Goal: Task Accomplishment & Management: Use online tool/utility

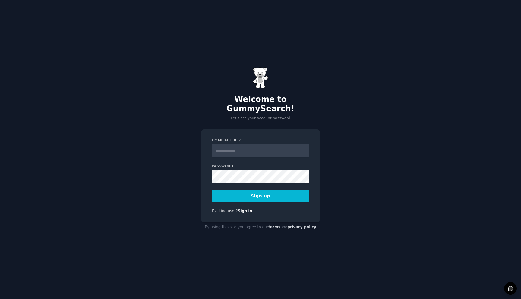
type input "**********"
click at [273, 196] on button "Sign up" at bounding box center [260, 196] width 97 height 13
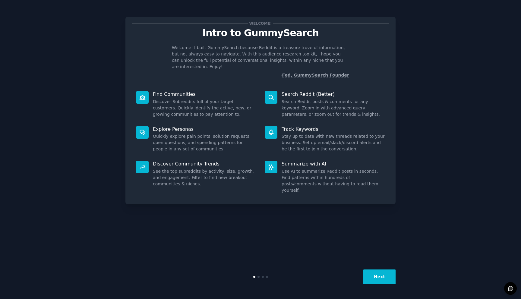
click at [383, 277] on button "Next" at bounding box center [379, 277] width 32 height 15
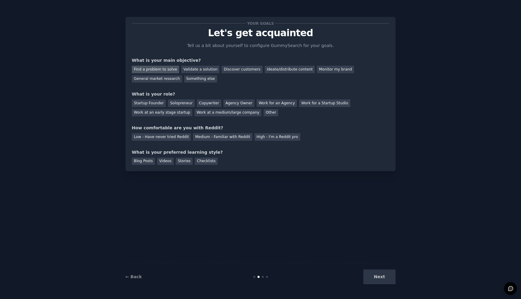
click at [163, 68] on div "Find a problem to solve" at bounding box center [155, 70] width 47 height 8
click at [151, 104] on div "Startup Founder" at bounding box center [149, 104] width 34 height 8
click at [163, 160] on div "Videos" at bounding box center [165, 162] width 17 height 8
click at [180, 161] on div "Stories" at bounding box center [184, 162] width 17 height 8
click at [166, 163] on div "Videos" at bounding box center [165, 162] width 17 height 8
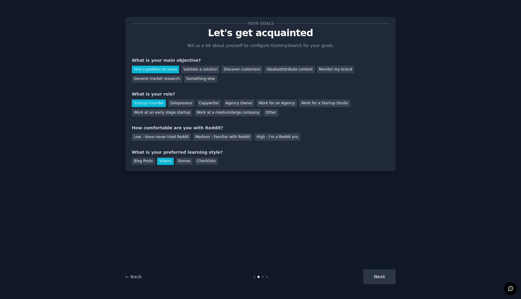
click at [380, 275] on div "Next" at bounding box center [351, 277] width 90 height 15
click at [168, 138] on div "Low - Have never tried Reddit" at bounding box center [161, 137] width 59 height 8
click at [377, 275] on button "Next" at bounding box center [379, 277] width 32 height 15
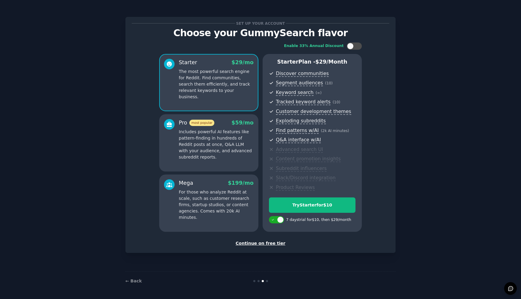
click at [274, 245] on div "Continue on free tier" at bounding box center [261, 243] width 258 height 6
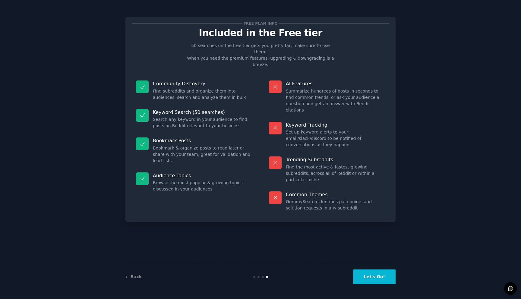
click at [383, 278] on button "Let's Go!" at bounding box center [374, 277] width 42 height 15
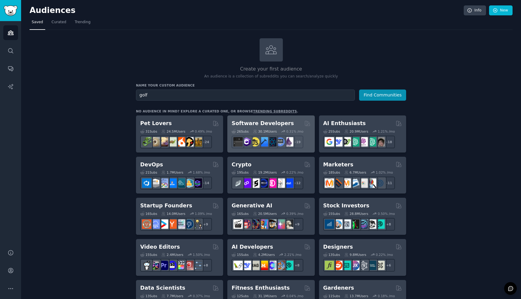
type input "golf"
click at [359, 90] on button "Find Communities" at bounding box center [382, 95] width 47 height 11
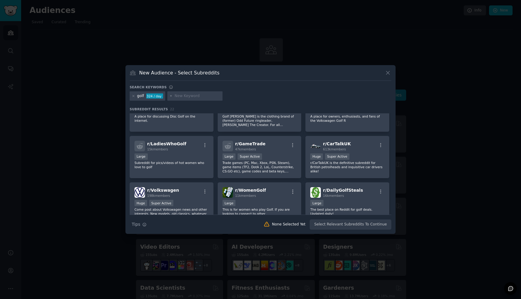
scroll to position [80, 0]
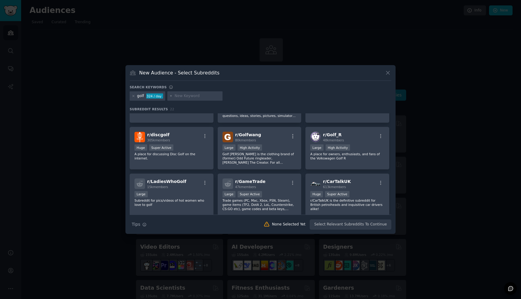
click at [191, 96] on input "text" at bounding box center [198, 95] width 46 height 5
type input "swing"
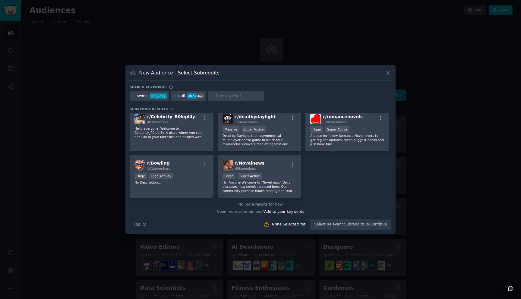
scroll to position [703, 0]
